Goal: Information Seeking & Learning: Learn about a topic

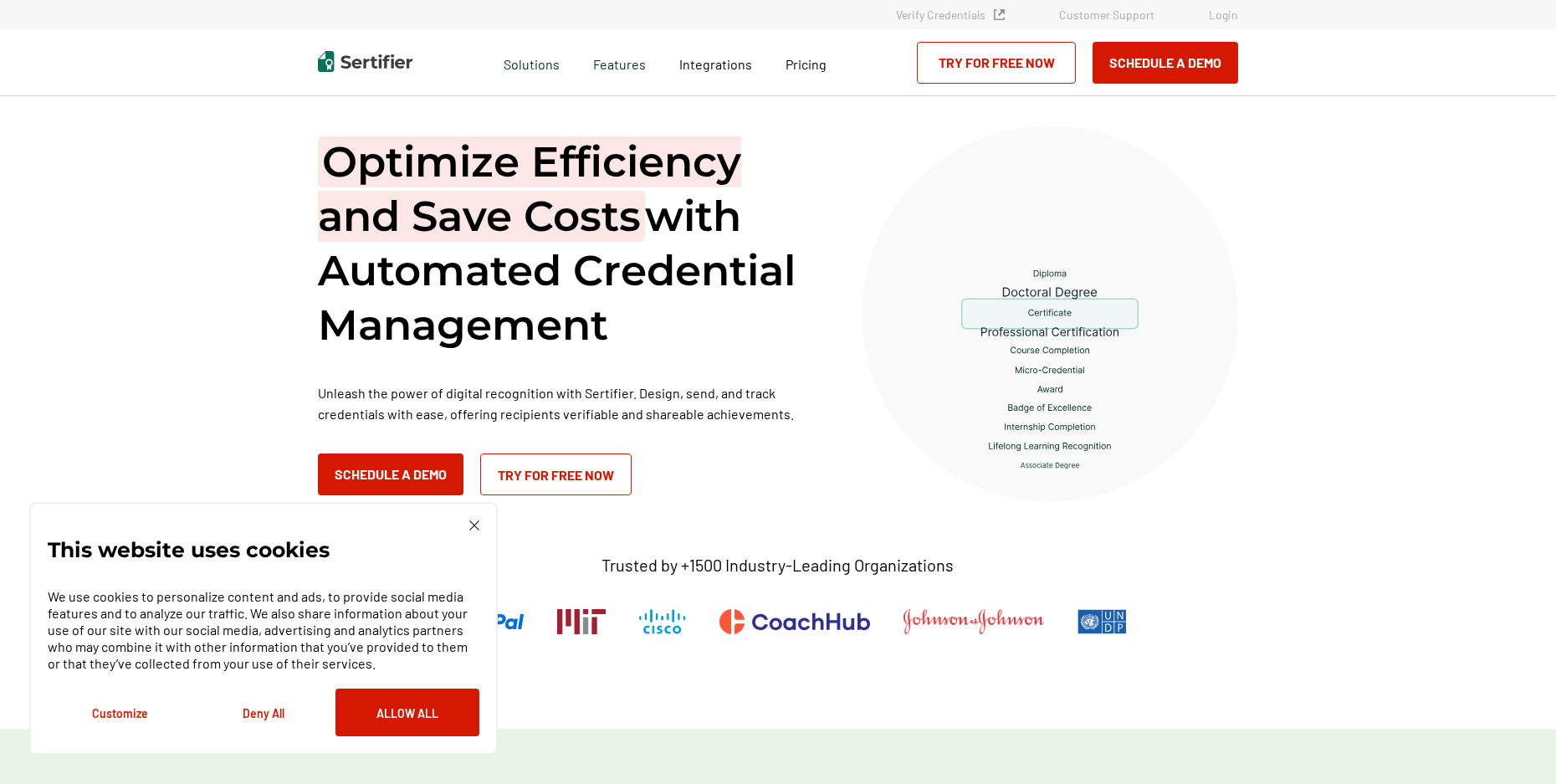
click at [477, 529] on img at bounding box center [474, 525] width 10 height 10
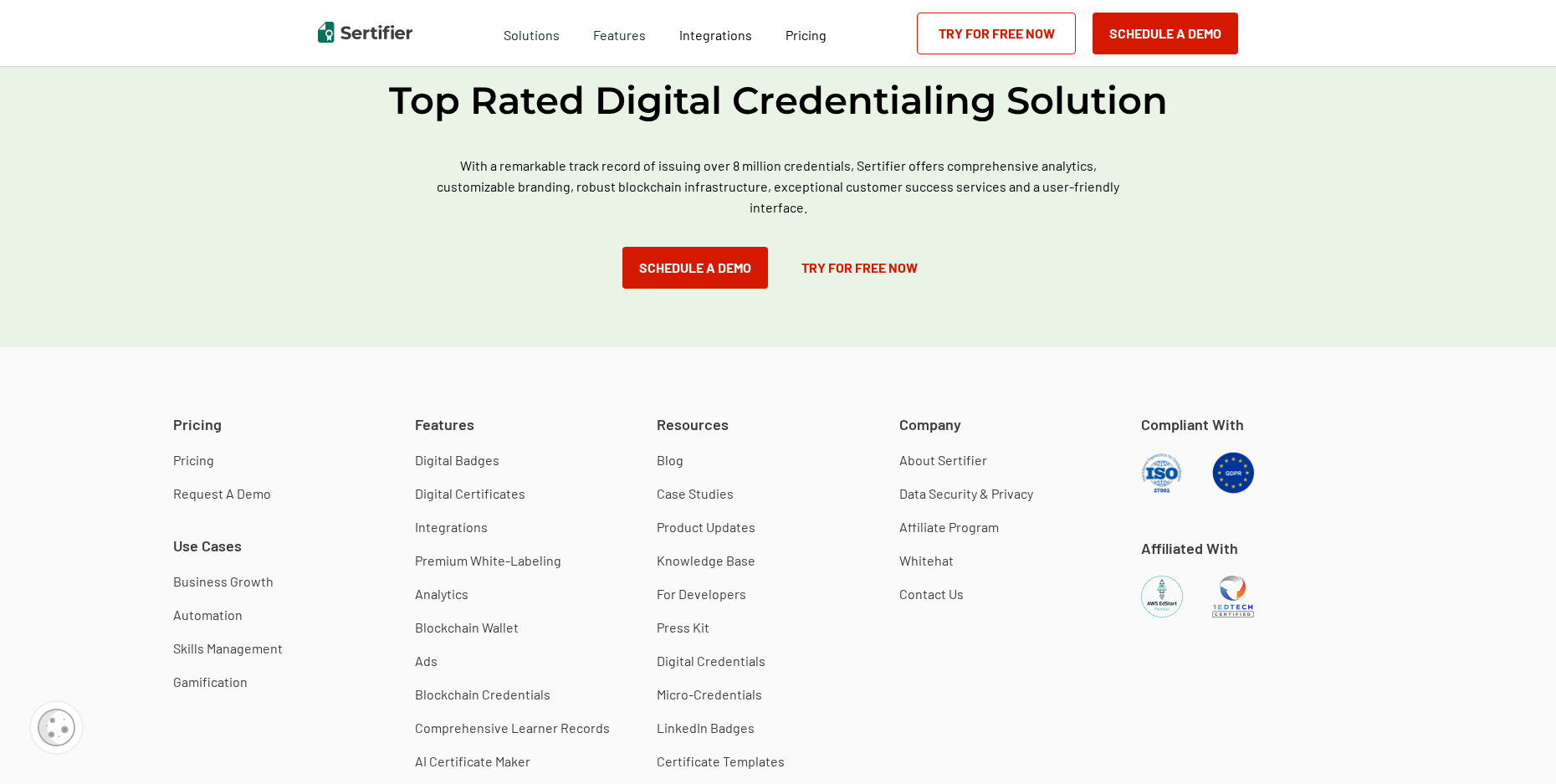
scroll to position [4698, 0]
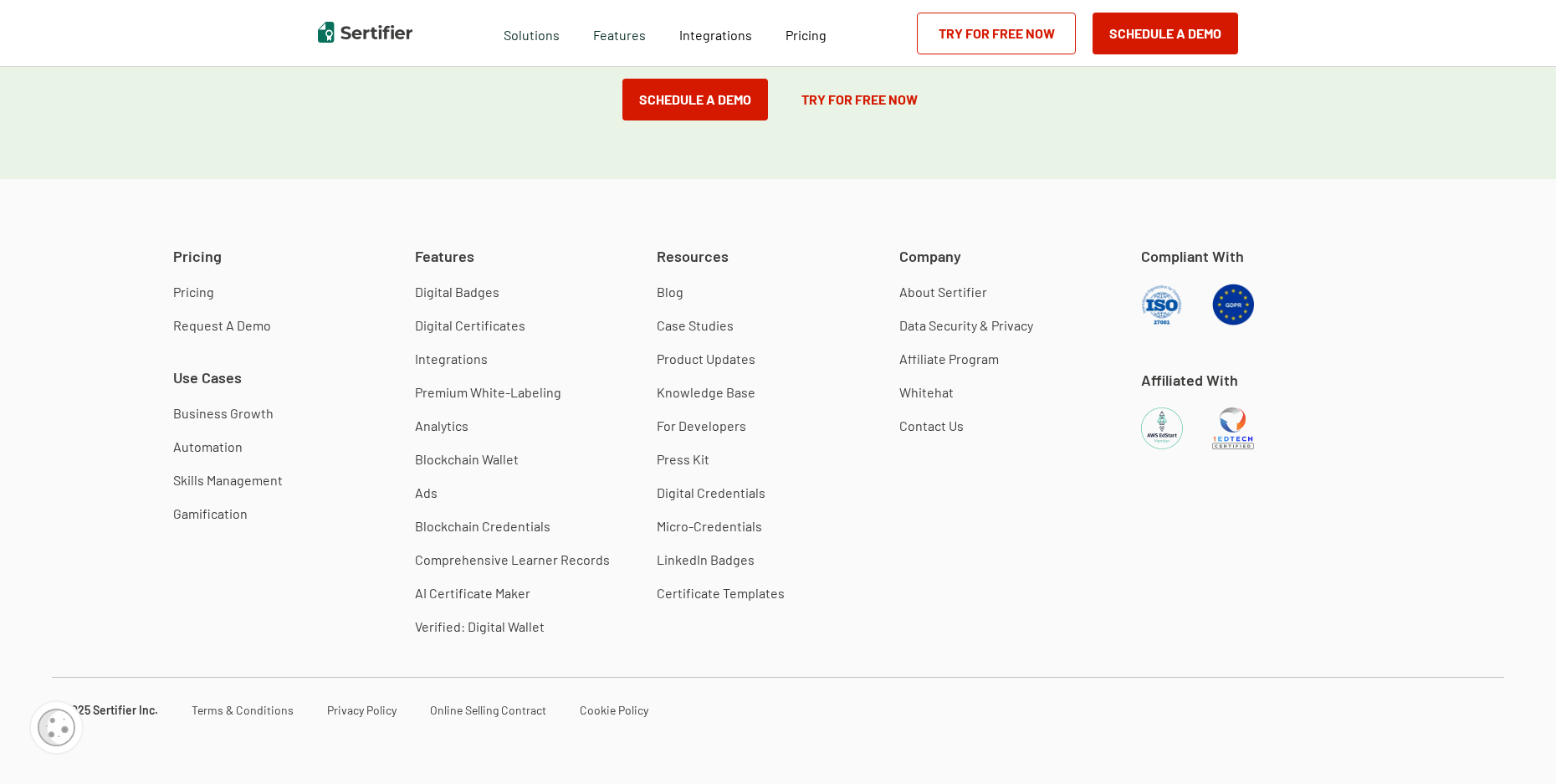
click at [440, 291] on link "Digital Badges" at bounding box center [457, 291] width 85 height 17
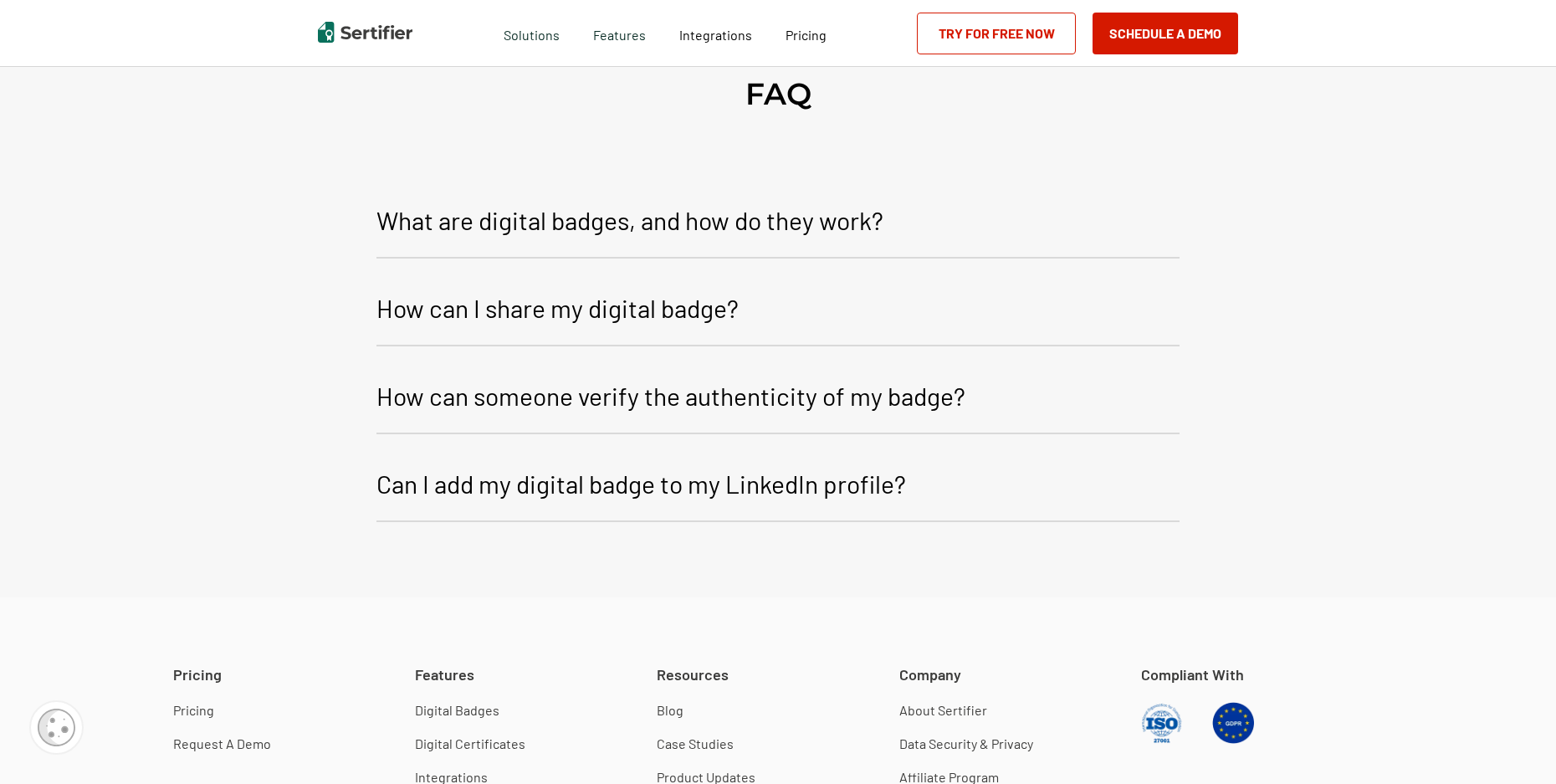
scroll to position [6523, 0]
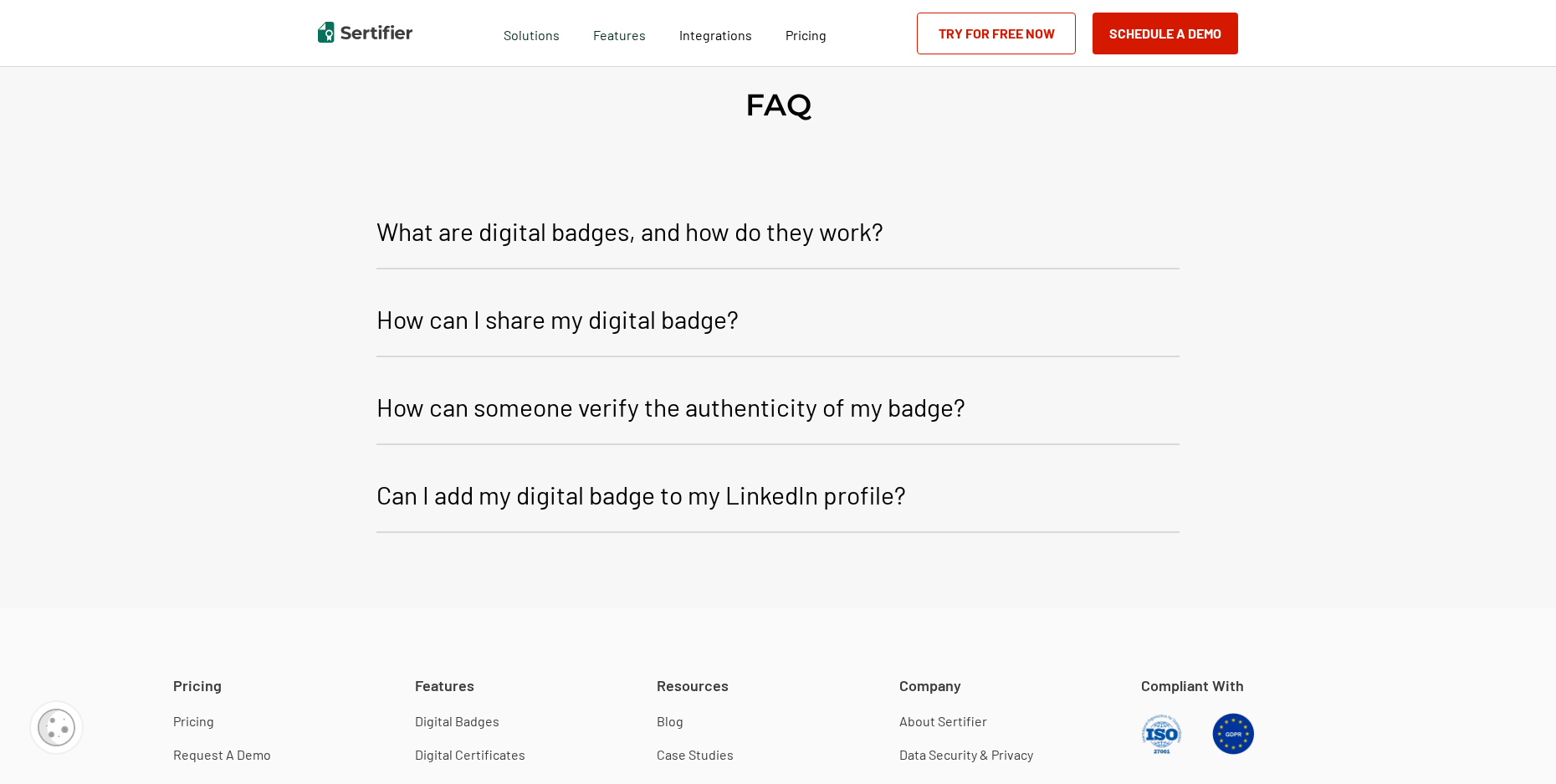
click at [482, 251] on p "What are digital badges, and how do they work?" at bounding box center [629, 230] width 507 height 40
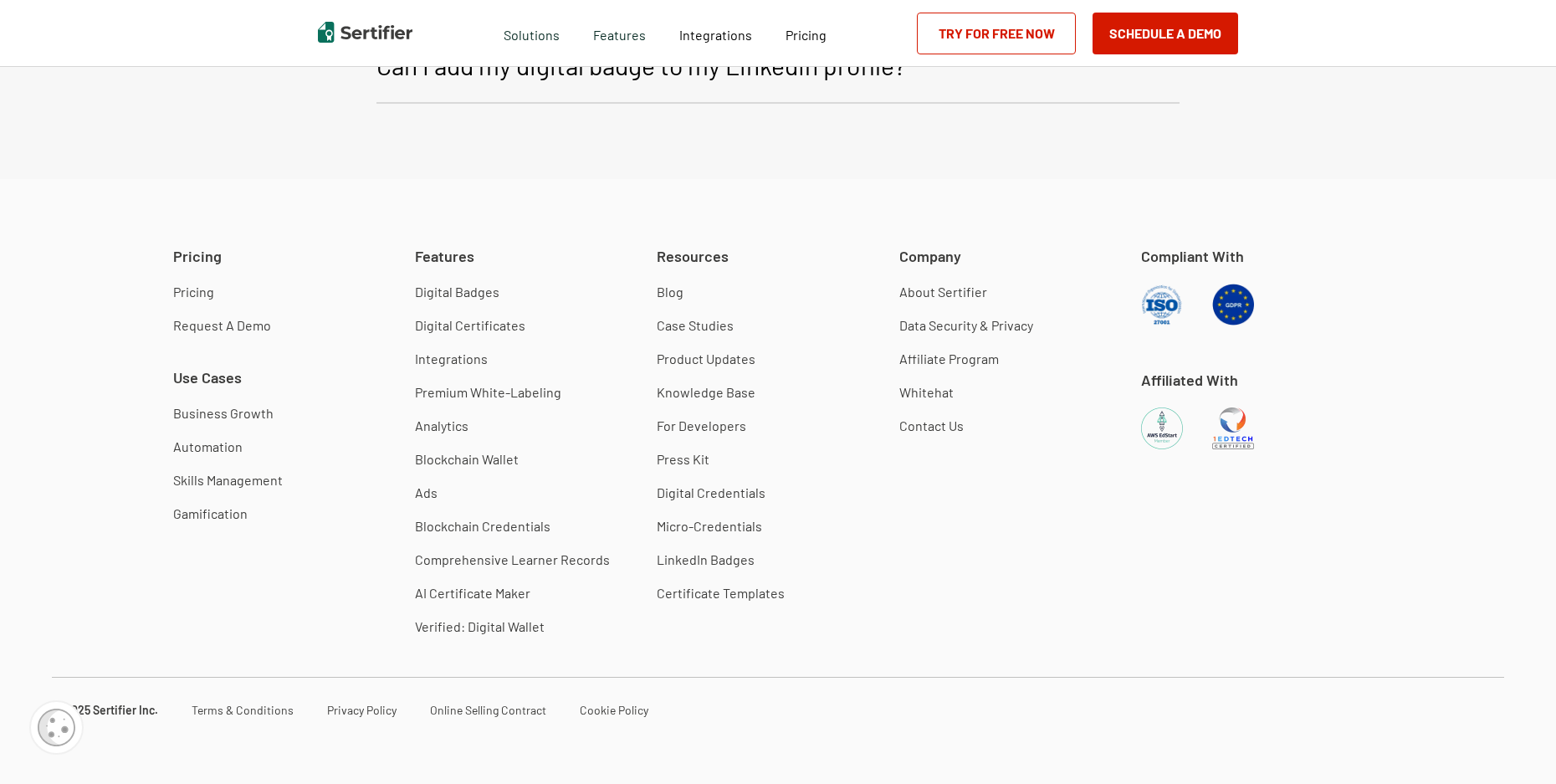
scroll to position [7188, 0]
click at [184, 292] on link "Pricing" at bounding box center [193, 291] width 41 height 17
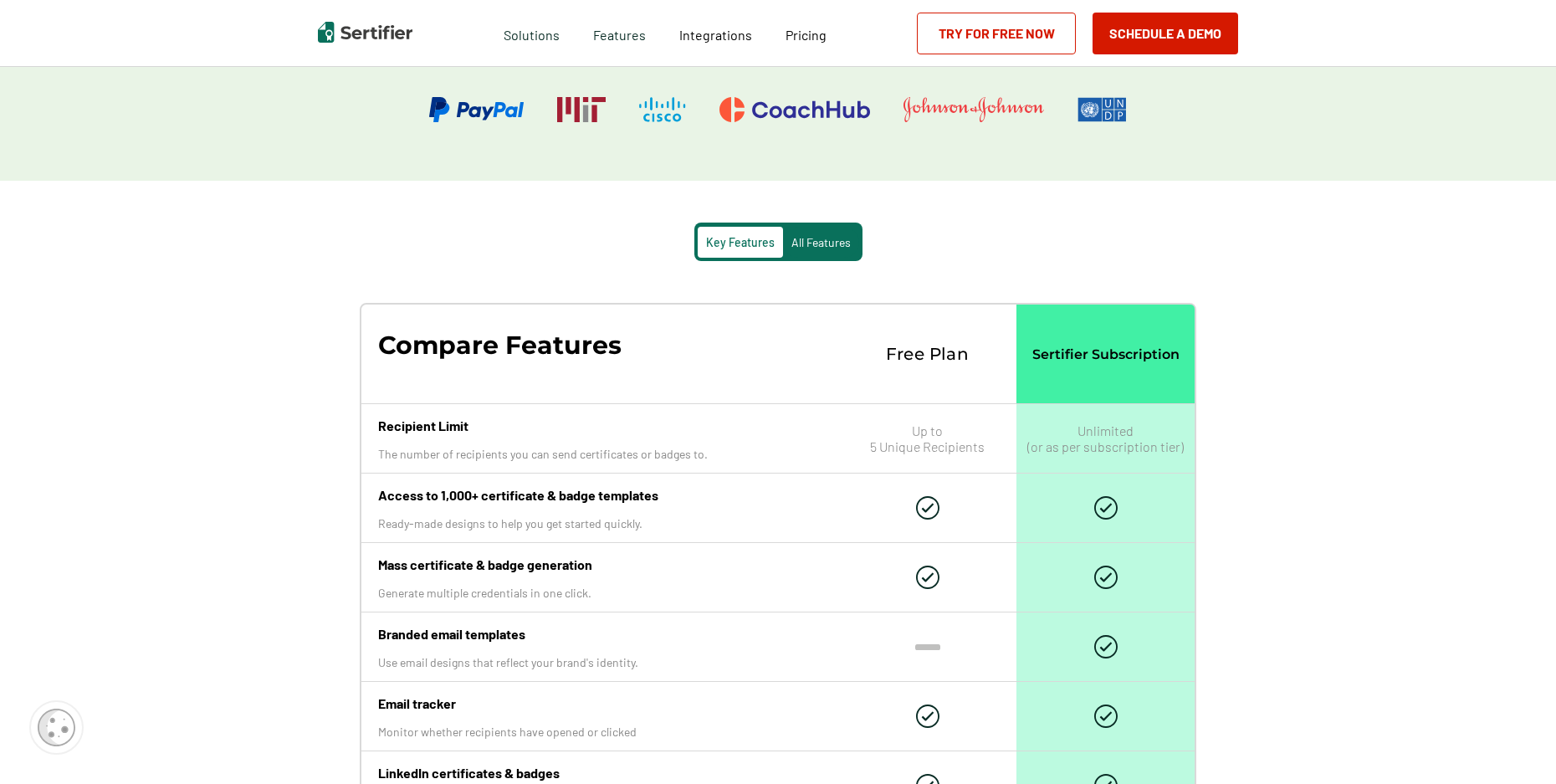
scroll to position [1171, 0]
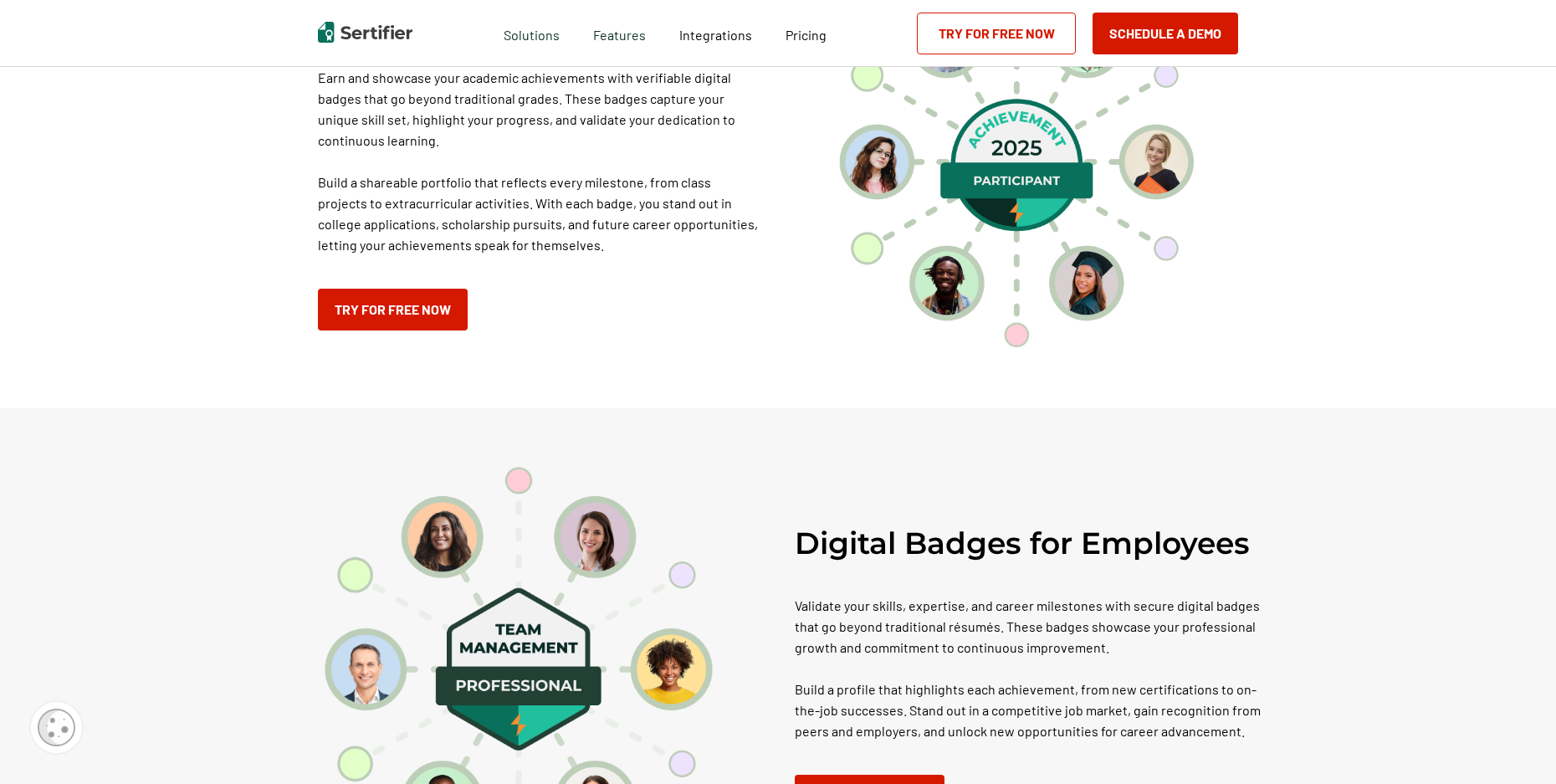
scroll to position [7086, 0]
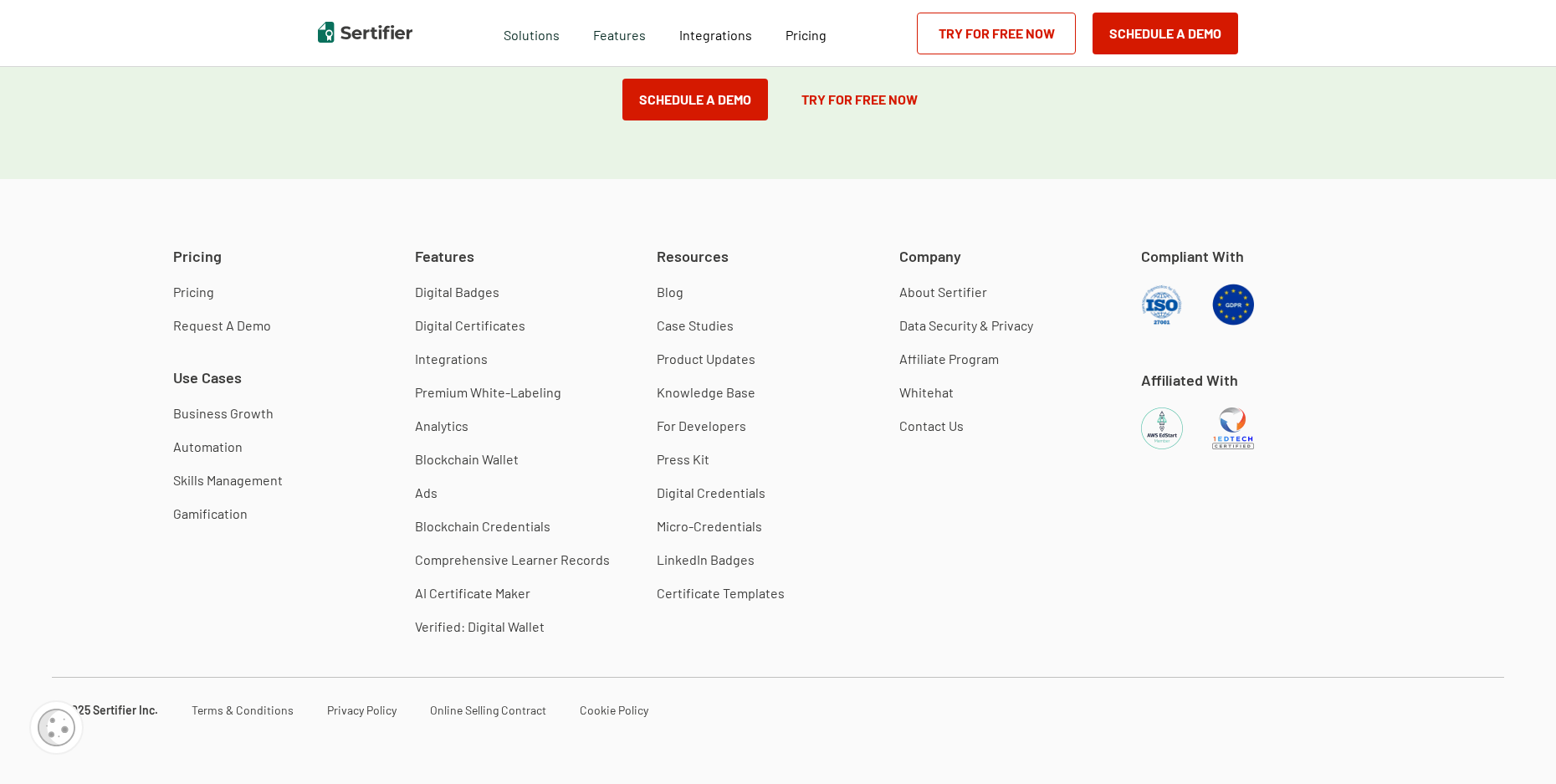
scroll to position [4698, 0]
